Goal: Task Accomplishment & Management: Use online tool/utility

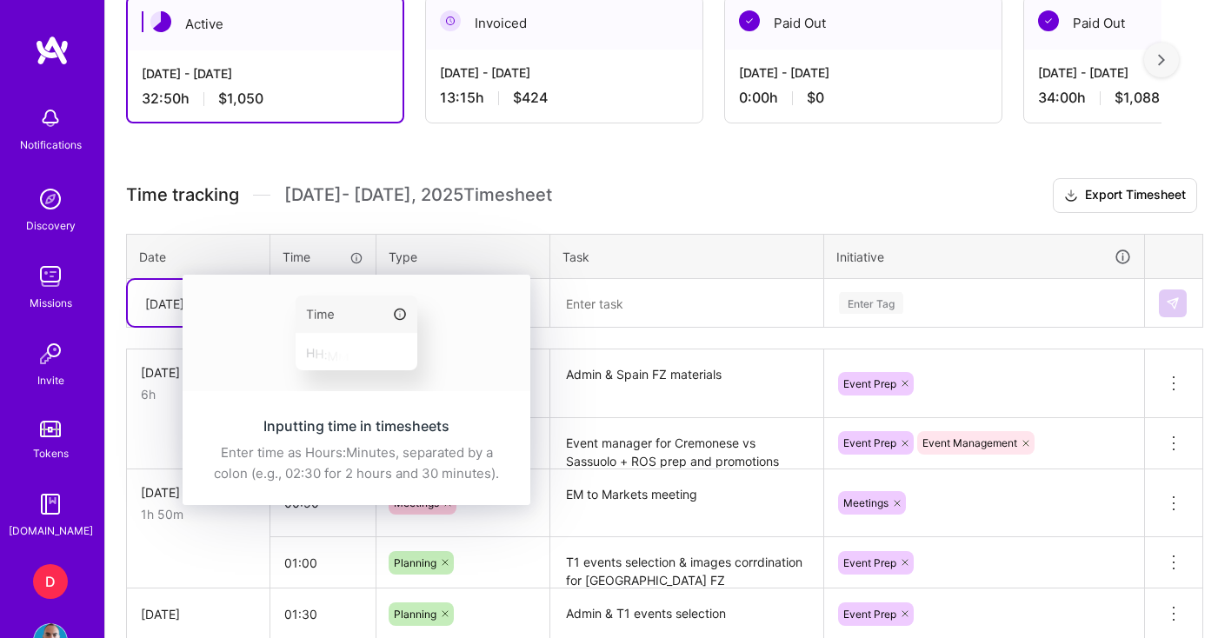
scroll to position [495, 0]
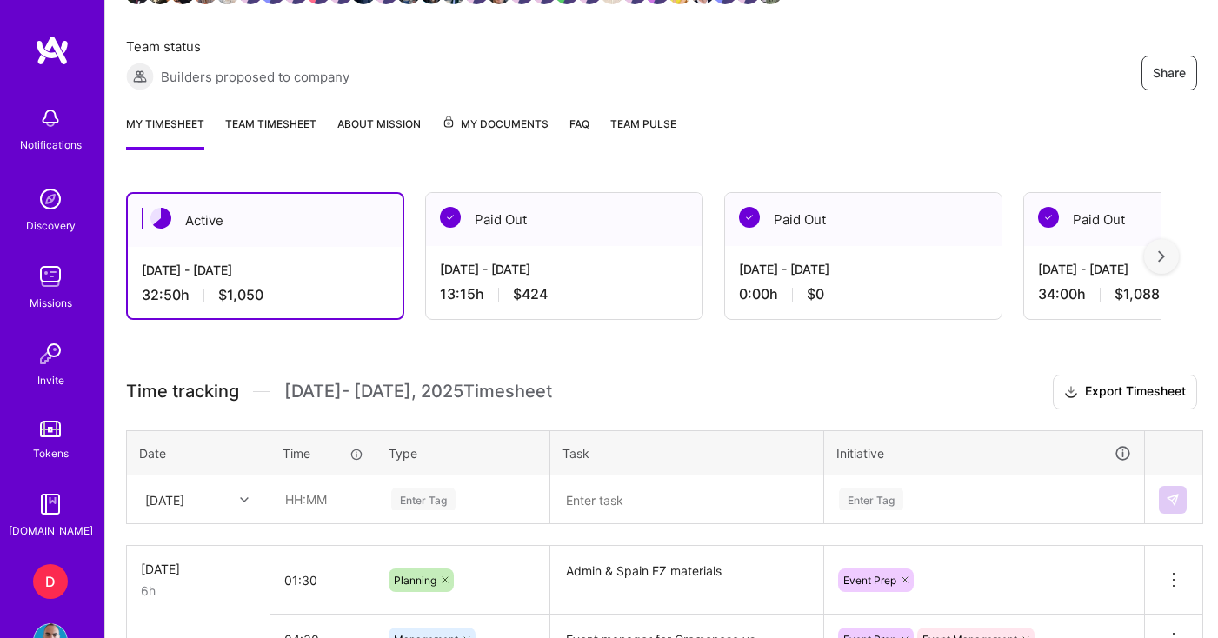
scroll to position [298, 0]
click at [312, 498] on input "text" at bounding box center [322, 499] width 103 height 46
type input "05:30"
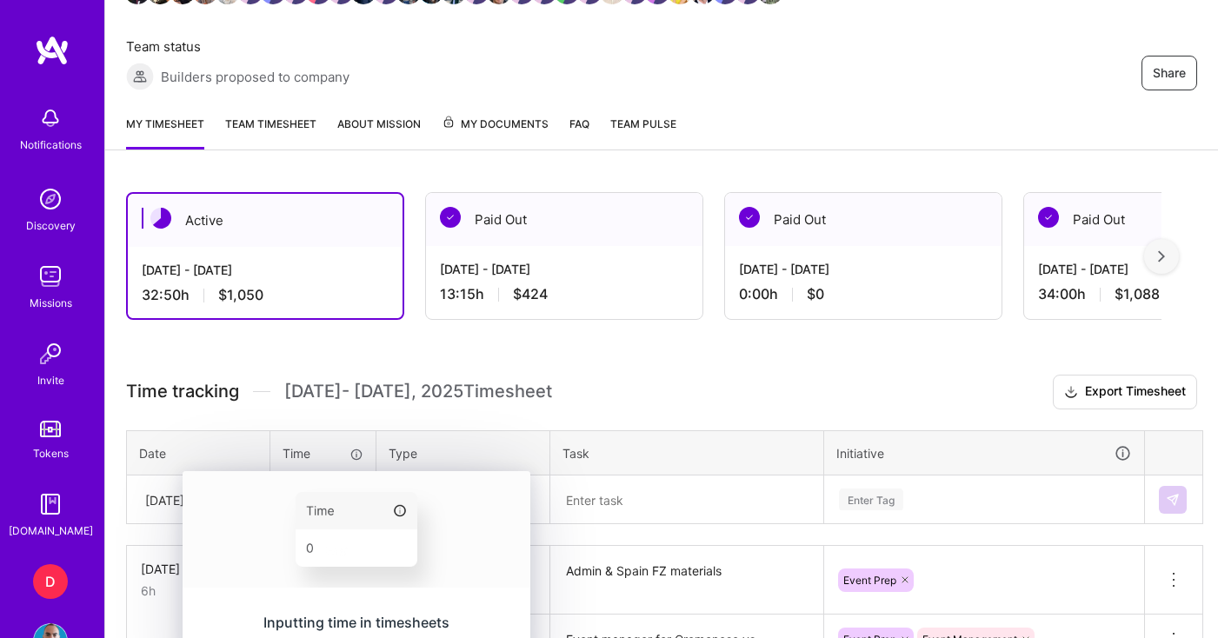
click at [411, 592] on div "Inputting time in timesheets Enter time as Hours:Minutes, separated by a colon …" at bounding box center [357, 647] width 348 height 110
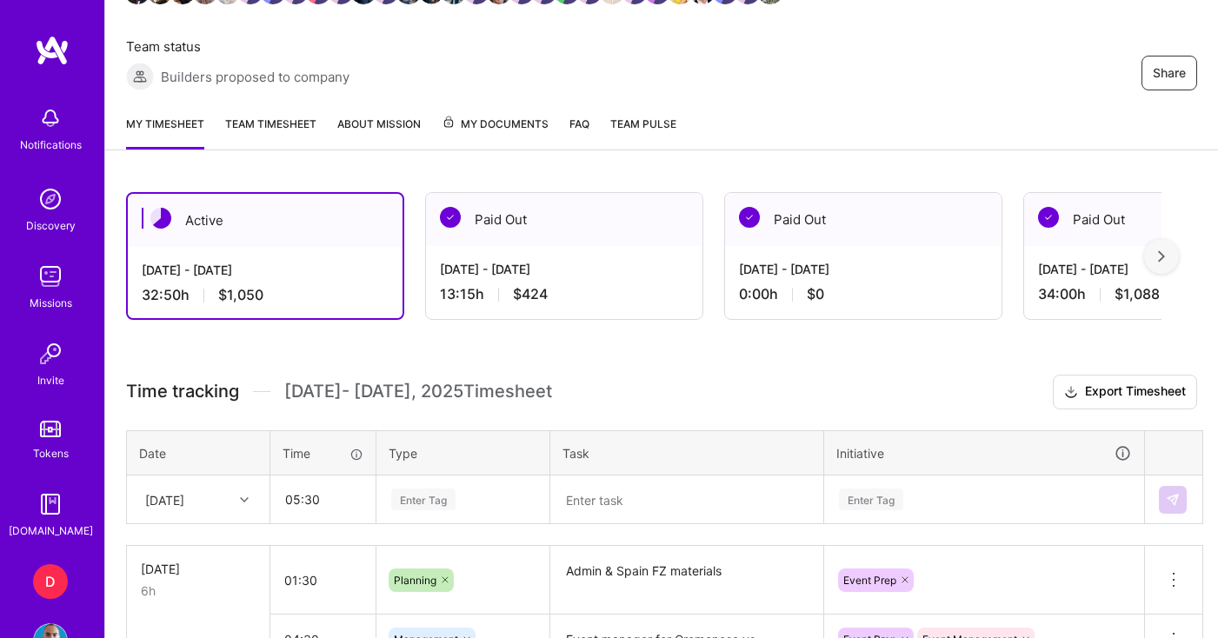
click at [452, 500] on div "Enter Tag" at bounding box center [462, 499] width 171 height 45
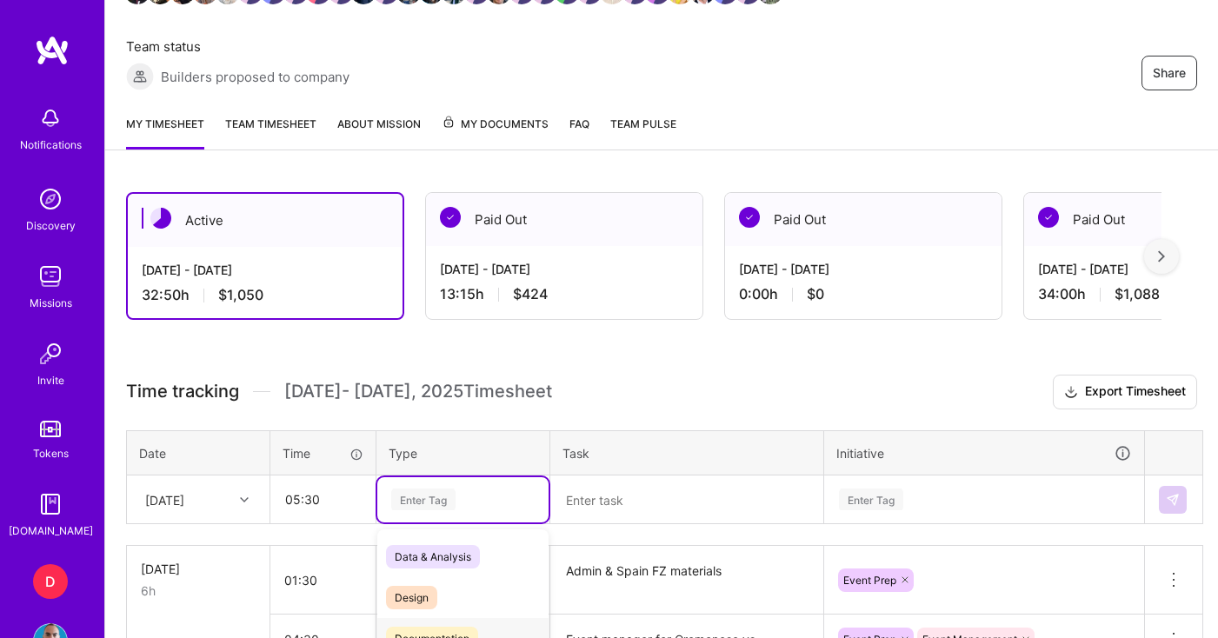
scroll to position [457, 0]
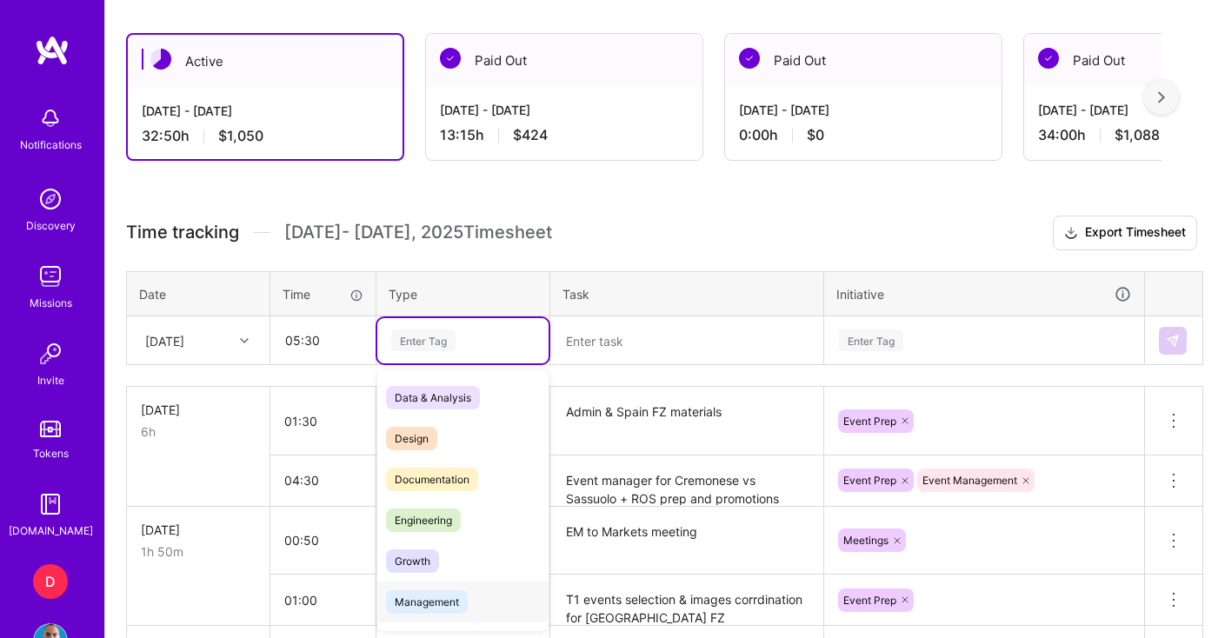
click at [438, 597] on span "Management" at bounding box center [427, 601] width 82 height 23
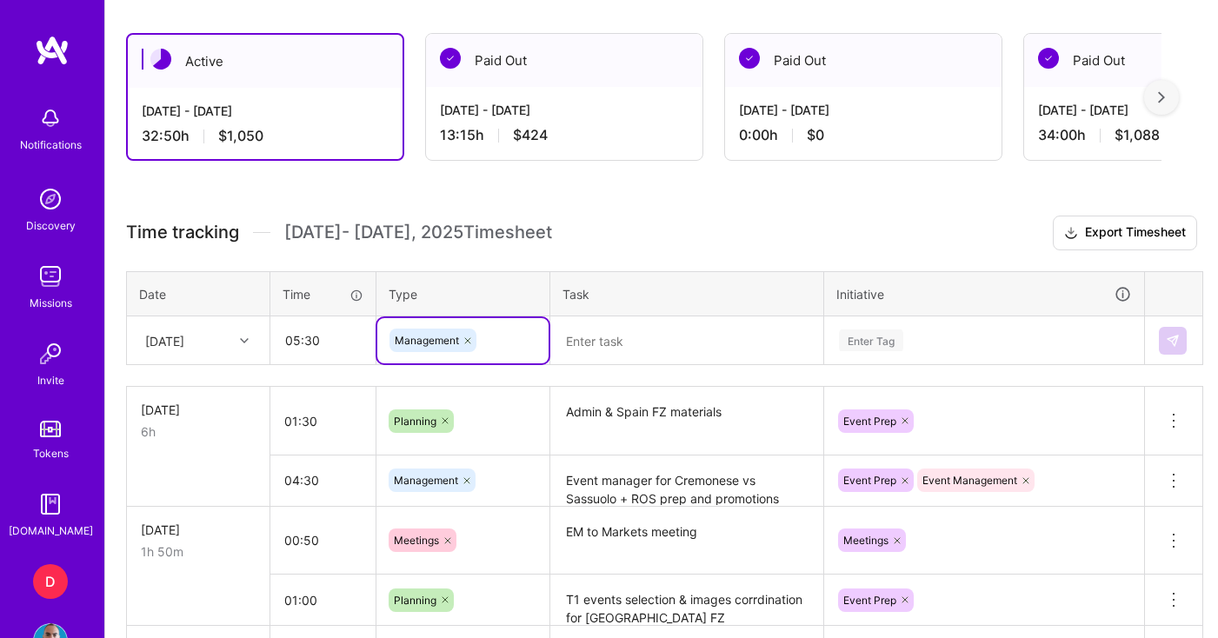
click at [615, 355] on textarea at bounding box center [686, 340] width 269 height 45
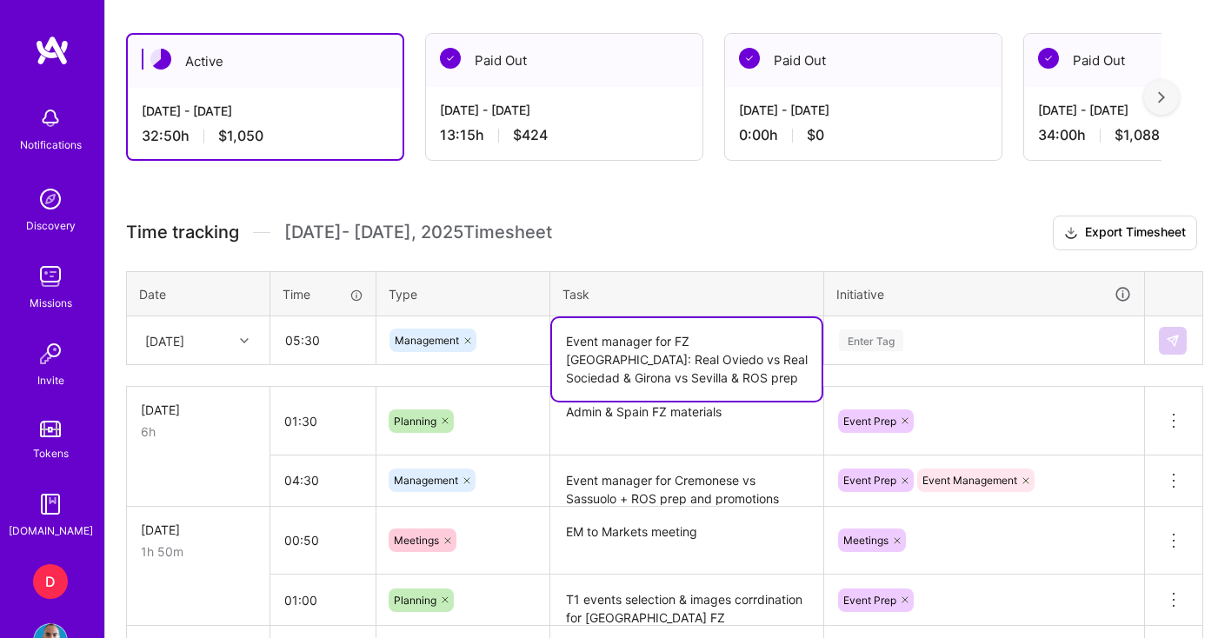
click at [889, 346] on div "Enter Tag" at bounding box center [984, 340] width 318 height 45
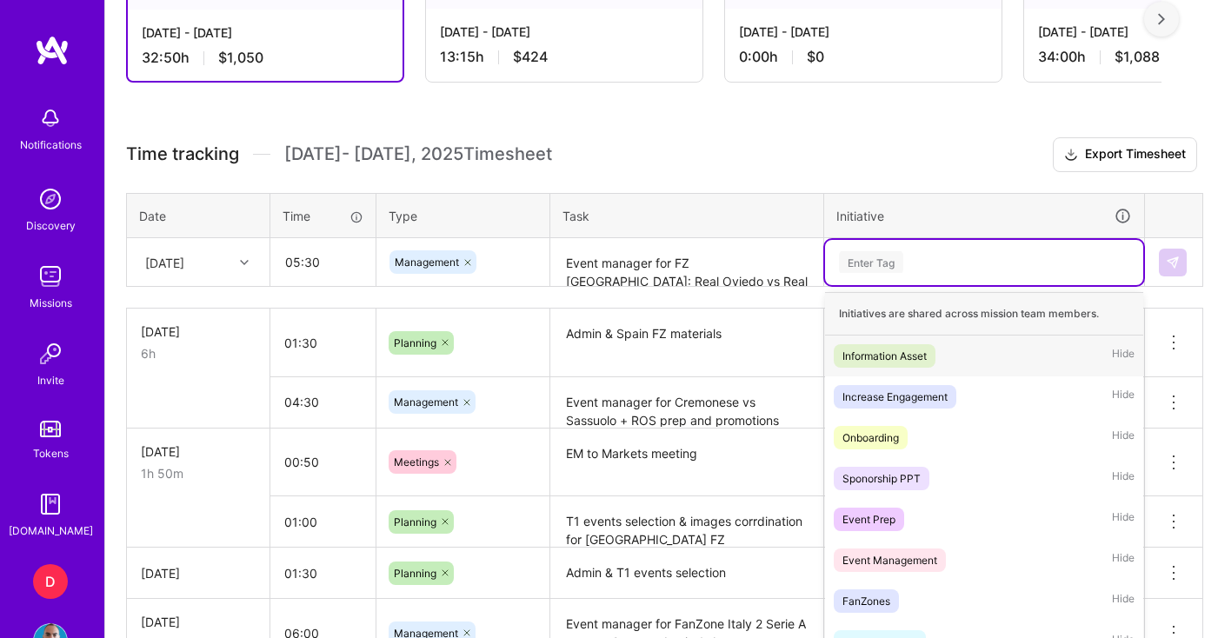
scroll to position [553, 0]
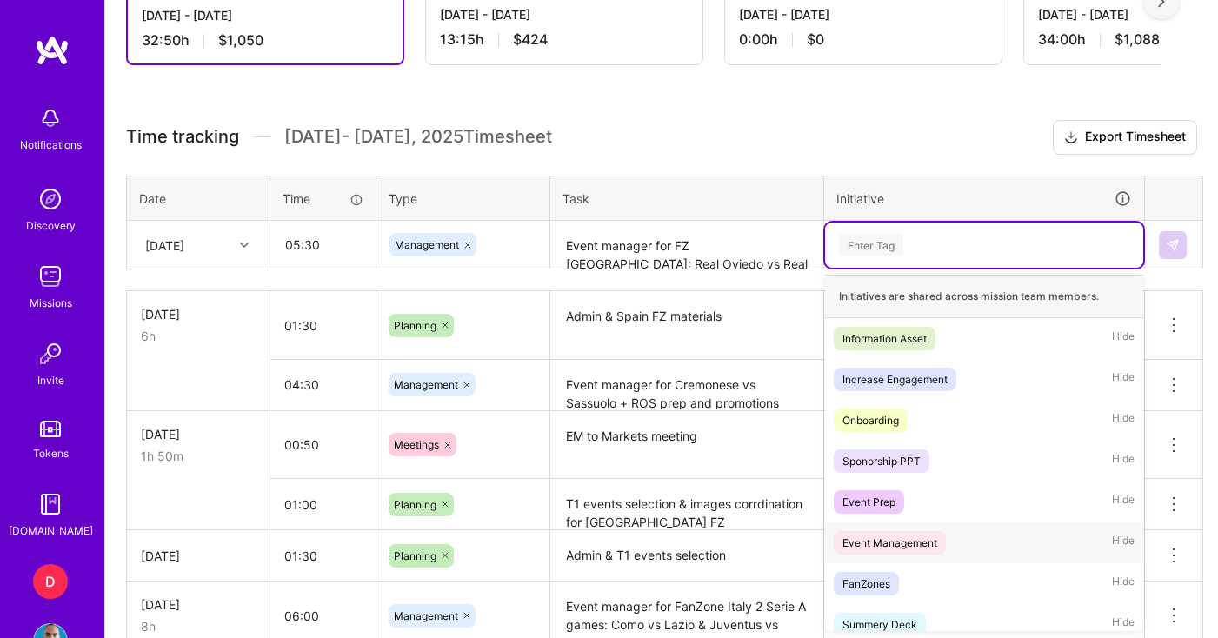
click at [895, 537] on div "Event Management" at bounding box center [889, 543] width 95 height 18
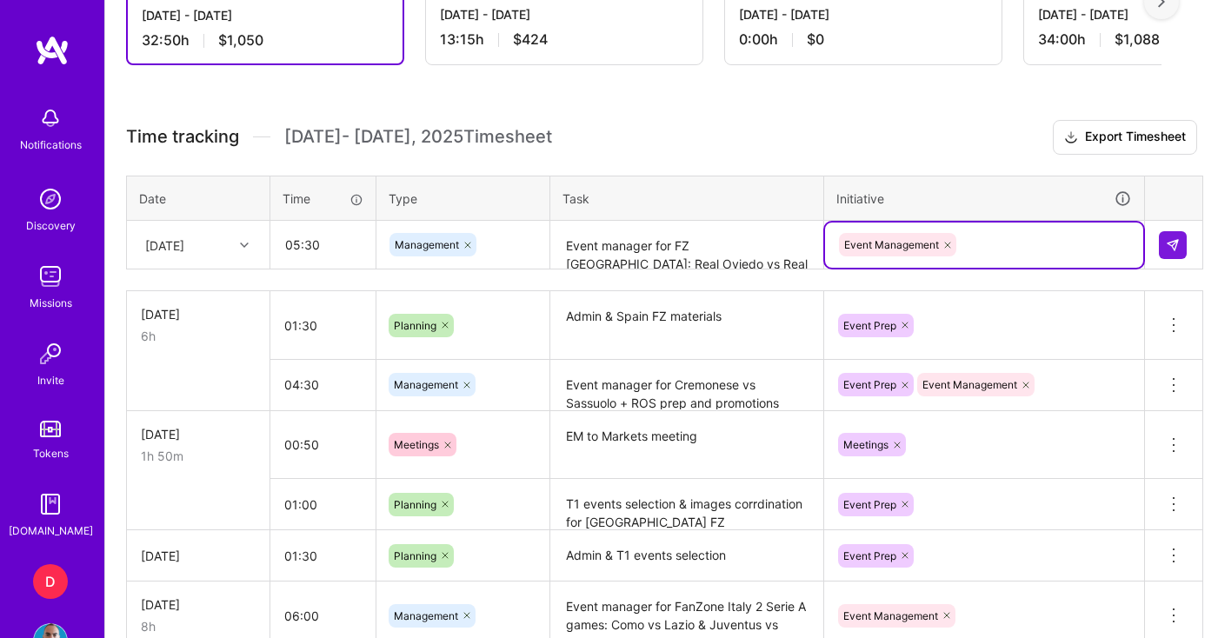
click at [987, 241] on div "Event Management" at bounding box center [984, 244] width 294 height 27
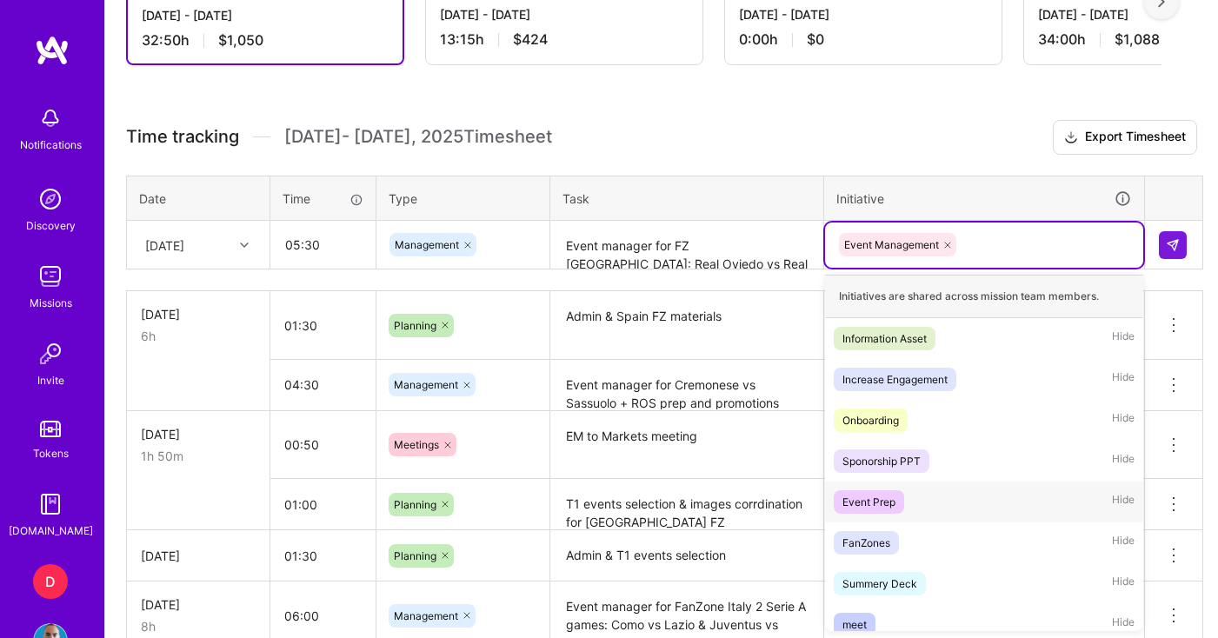
click at [884, 505] on div "Event Prep" at bounding box center [868, 502] width 53 height 18
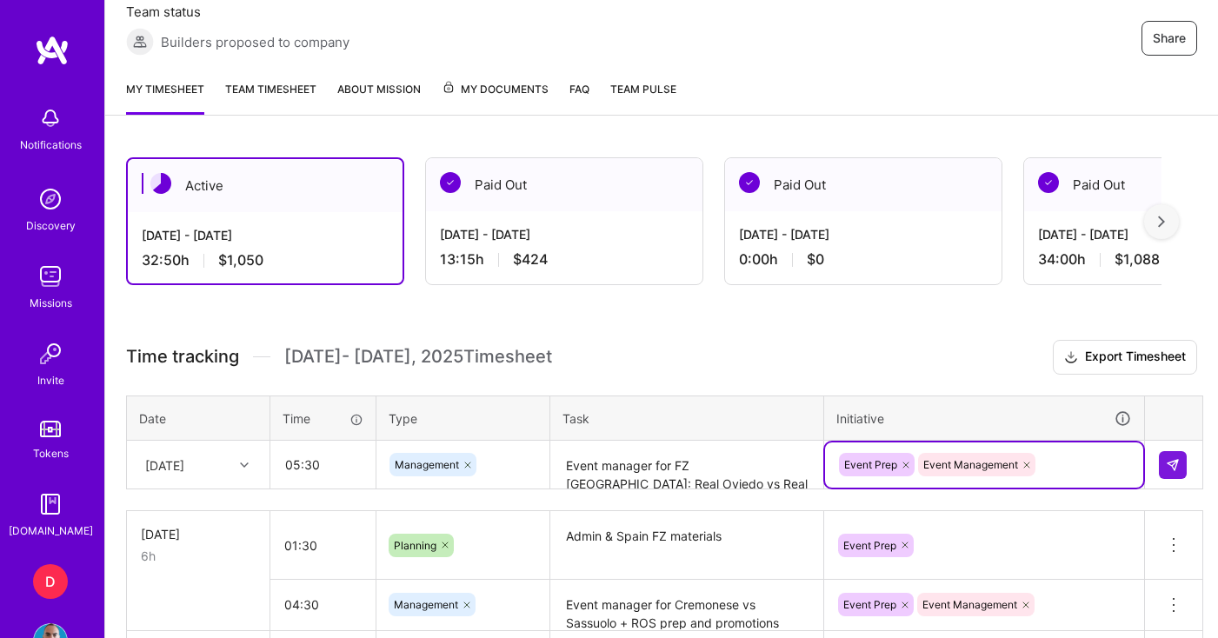
scroll to position [334, 0]
click at [715, 481] on textarea "Event manager for FZ [GEOGRAPHIC_DATA]: Real Oviedo vs Real Sociedad & Girona v…" at bounding box center [686, 465] width 269 height 46
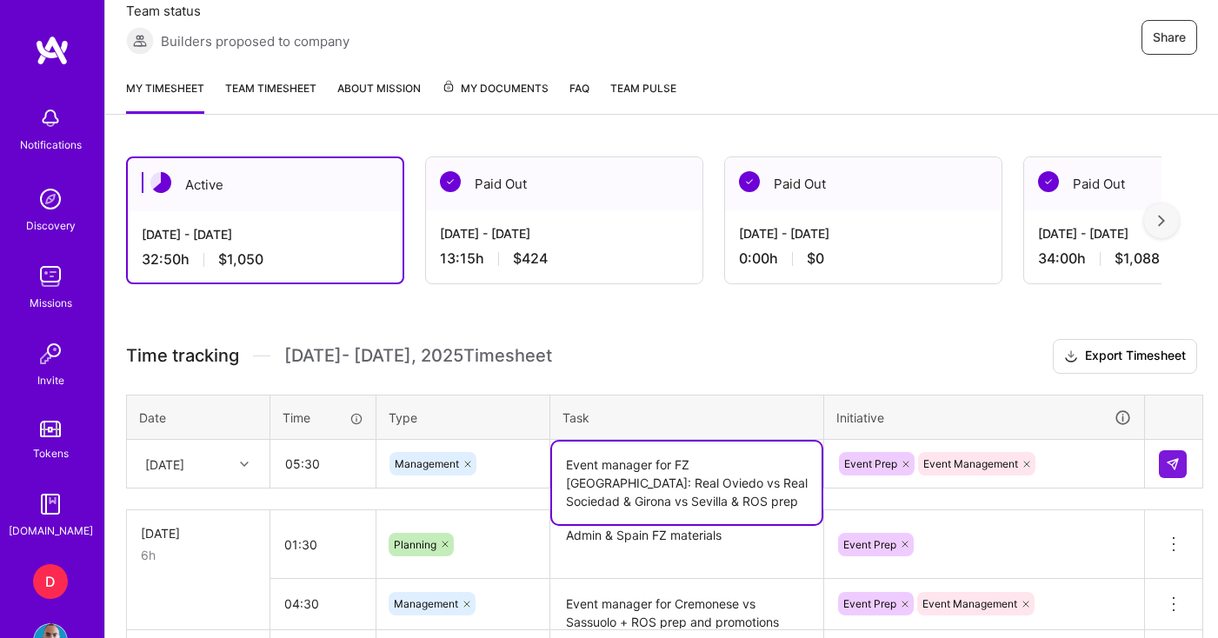
click at [716, 478] on textarea "Event manager for FZ [GEOGRAPHIC_DATA]: Real Oviedo vs Real Sociedad & Girona v…" at bounding box center [686, 483] width 269 height 83
click at [776, 486] on textarea "Event manager for FZ [GEOGRAPHIC_DATA]: Real Oviedo vs Real Sociedad & Girona v…" at bounding box center [686, 483] width 269 height 83
type textarea "Event manager for FZ [GEOGRAPHIC_DATA]: Real Oviedo vs Real Sociedad & Girona v…"
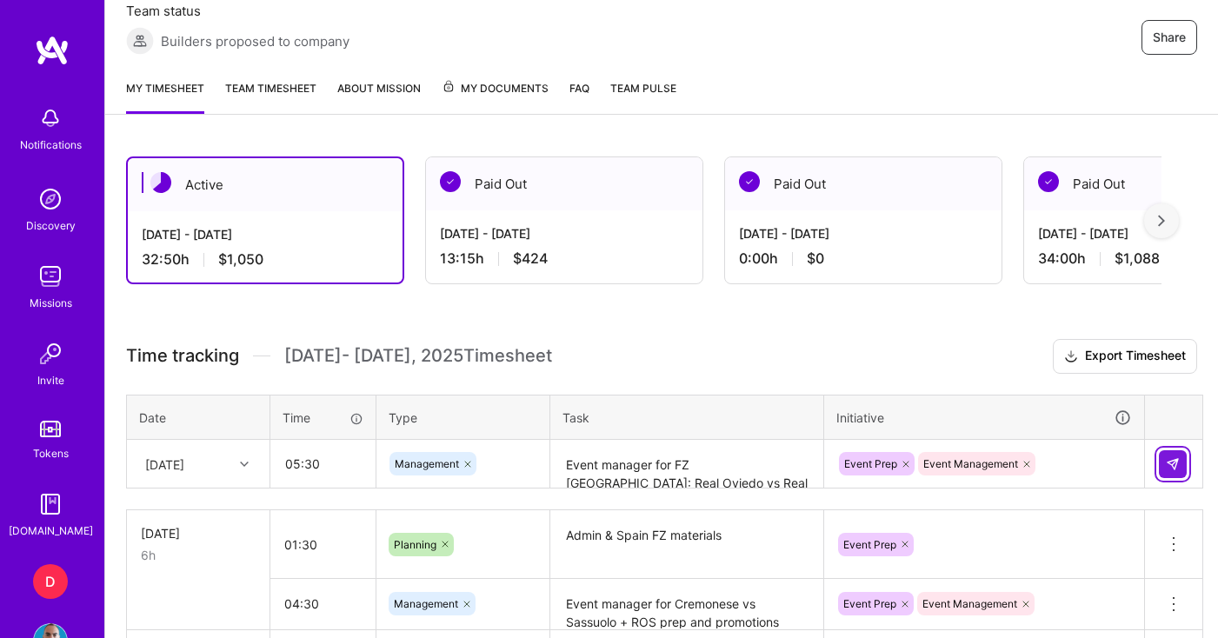
click at [1172, 465] on img at bounding box center [1173, 464] width 14 height 14
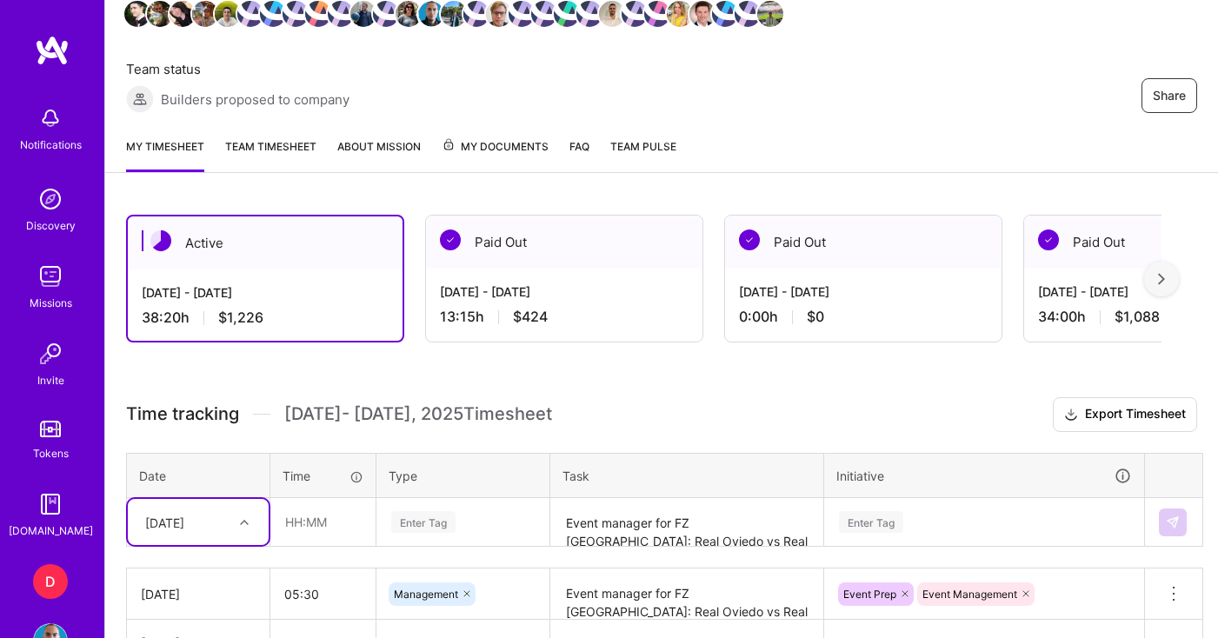
scroll to position [133, 0]
